Goal: Task Accomplishment & Management: Manage account settings

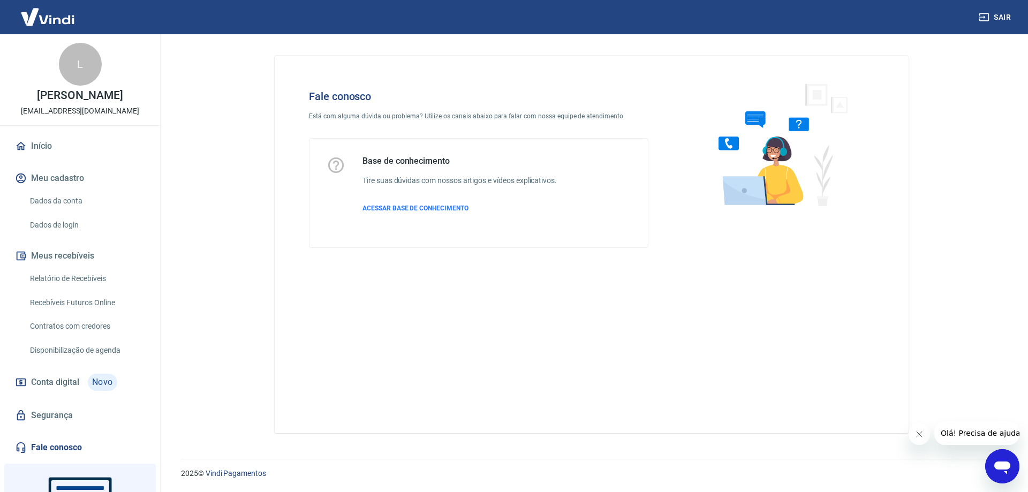
click at [43, 27] on img at bounding box center [48, 17] width 70 height 33
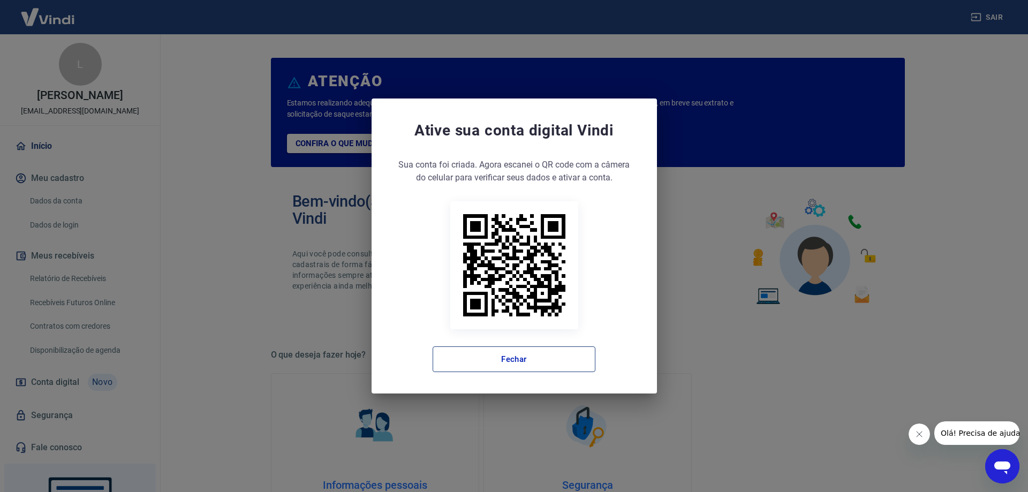
click at [513, 358] on button "Fechar" at bounding box center [514, 359] width 163 height 26
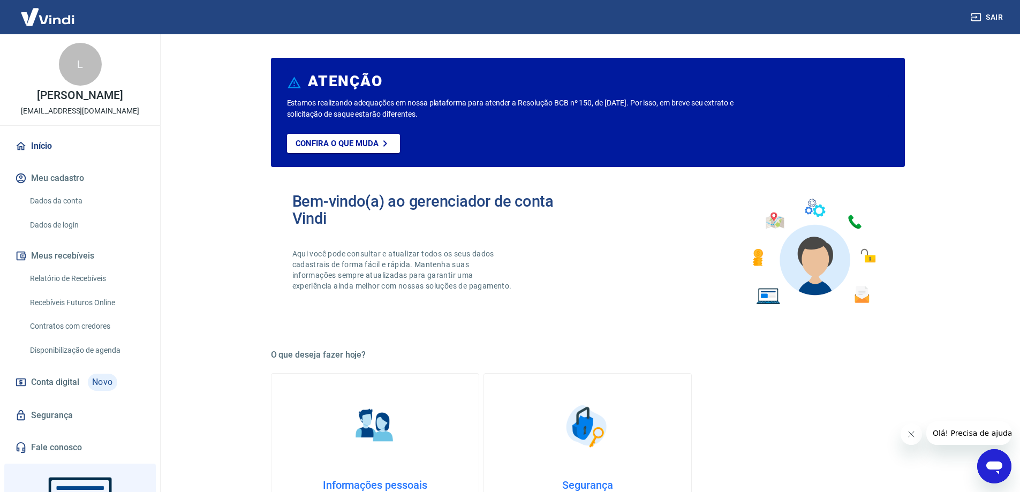
click at [58, 156] on link "Início" at bounding box center [80, 146] width 134 height 24
click at [36, 156] on link "Início" at bounding box center [80, 146] width 134 height 24
click at [985, 17] on button "Sair" at bounding box center [987, 17] width 39 height 20
